Goal: Task Accomplishment & Management: Use online tool/utility

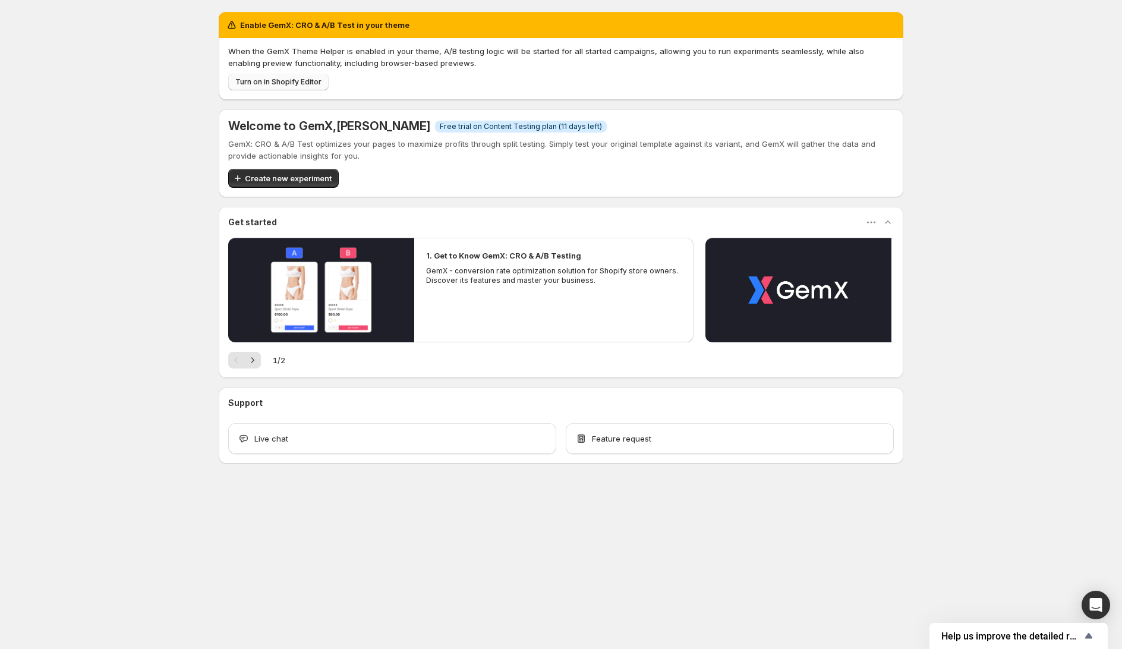
click at [273, 84] on span "Turn on in Shopify Editor" at bounding box center [278, 82] width 86 height 10
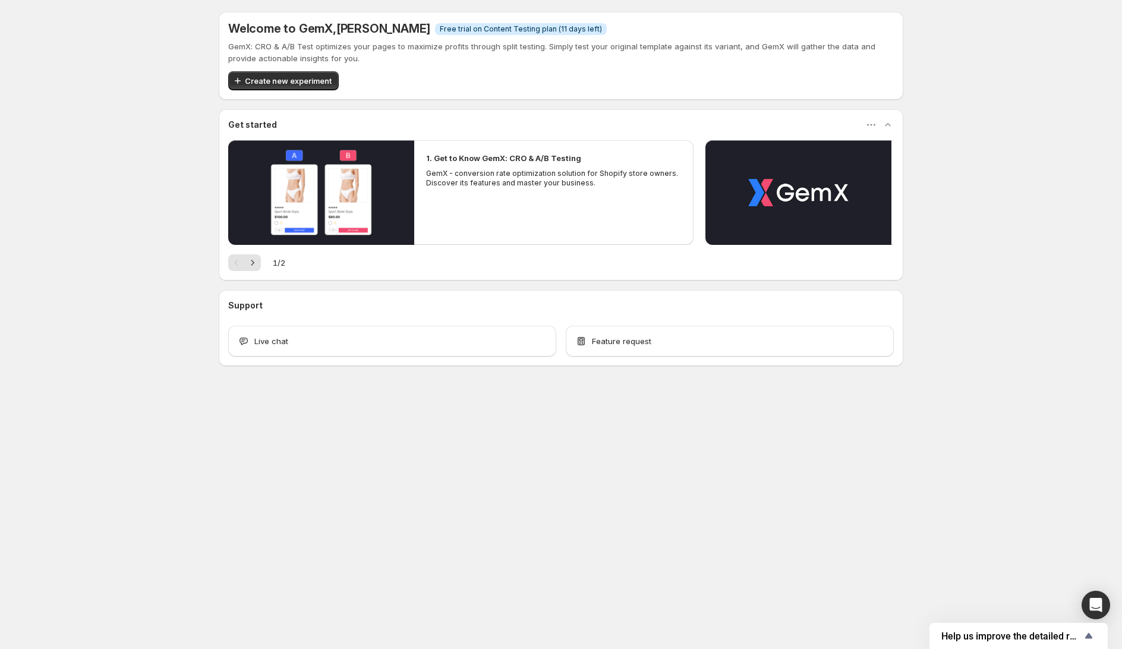
click at [288, 82] on span "Create new experiment" at bounding box center [288, 81] width 87 height 12
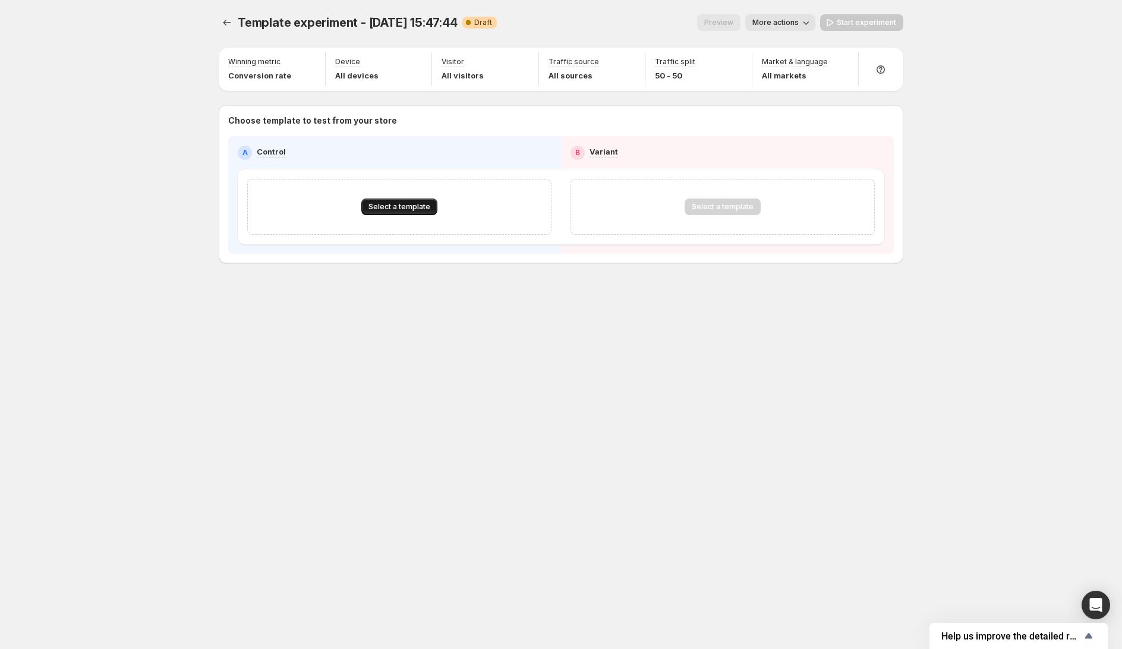
click at [402, 208] on span "Select a template" at bounding box center [399, 207] width 62 height 10
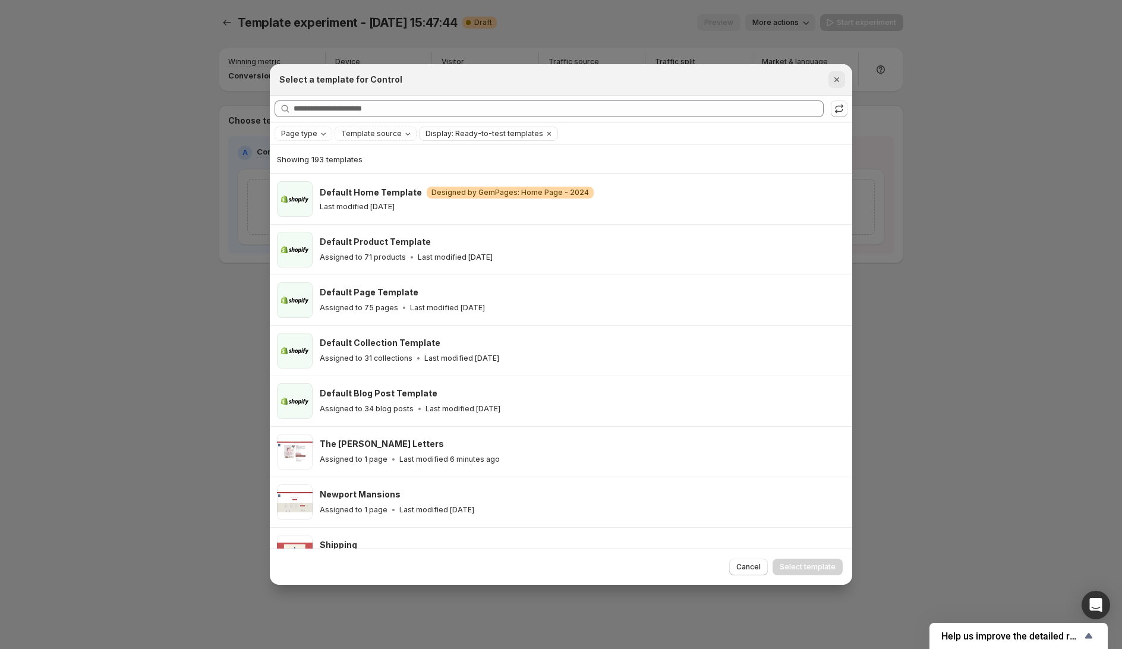
click at [839, 80] on icon "Close" at bounding box center [836, 80] width 12 height 12
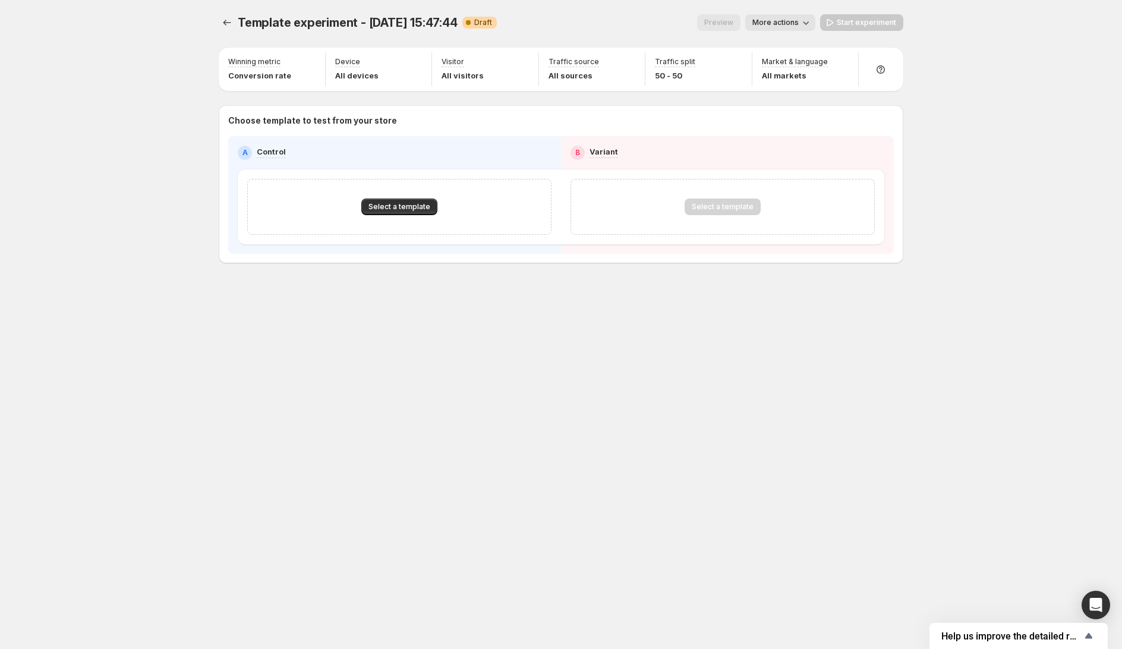
click at [793, 23] on span "More actions" at bounding box center [775, 23] width 46 height 10
click at [403, 19] on span "Template experiment - [DATE] 15:47:44" at bounding box center [348, 22] width 220 height 14
click at [482, 19] on span "Draft" at bounding box center [483, 23] width 18 height 10
